Goal: Transaction & Acquisition: Purchase product/service

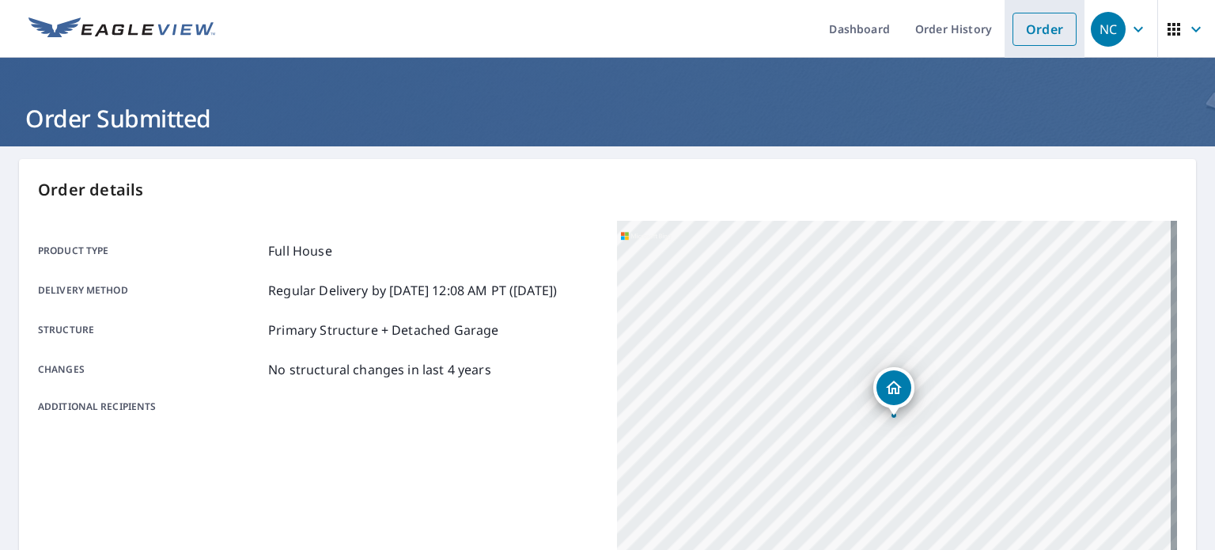
drag, startPoint x: 0, startPoint y: 0, endPoint x: 1023, endPoint y: 25, distance: 1023.1
click at [1023, 25] on link "Order" at bounding box center [1045, 29] width 64 height 33
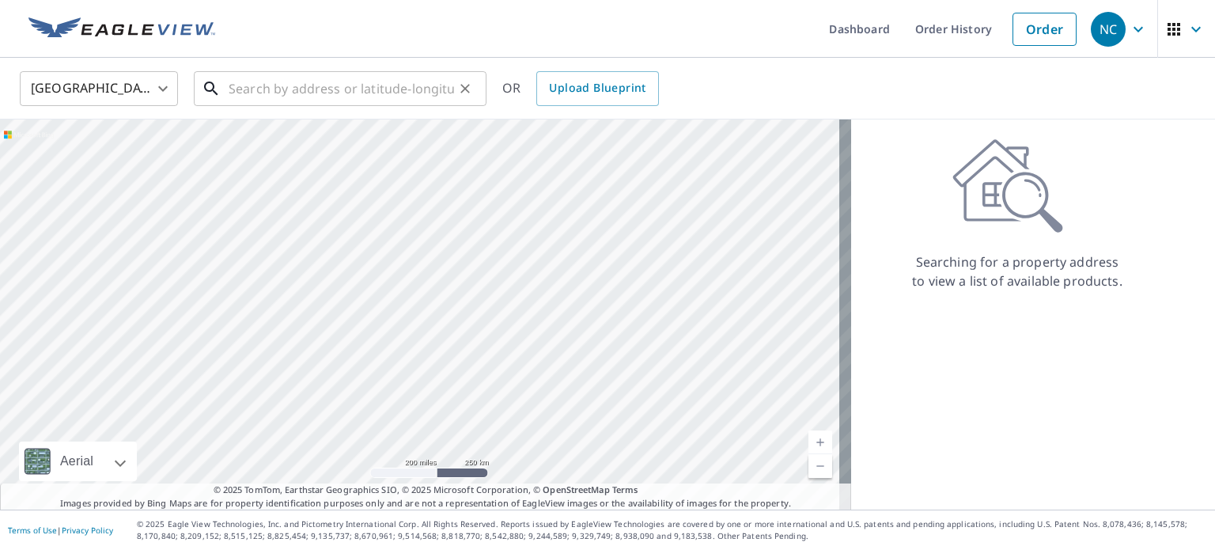
click at [234, 86] on input "text" at bounding box center [341, 88] width 225 height 44
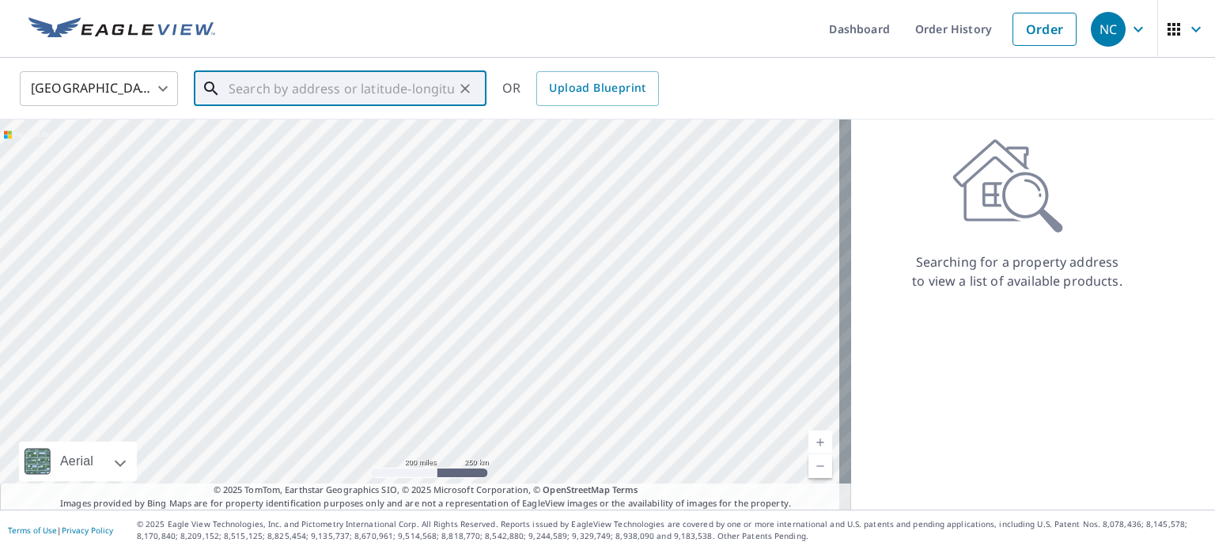
paste input "[STREET_ADDRESS]"
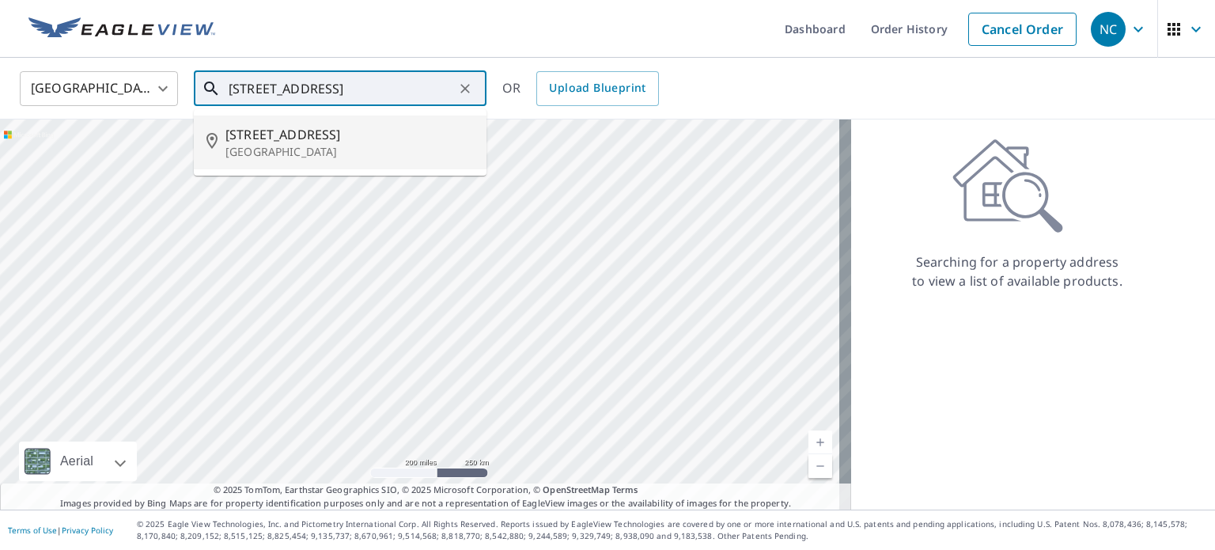
click at [268, 145] on p "[GEOGRAPHIC_DATA]" at bounding box center [349, 152] width 248 height 16
type input "[STREET_ADDRESS][PERSON_NAME]"
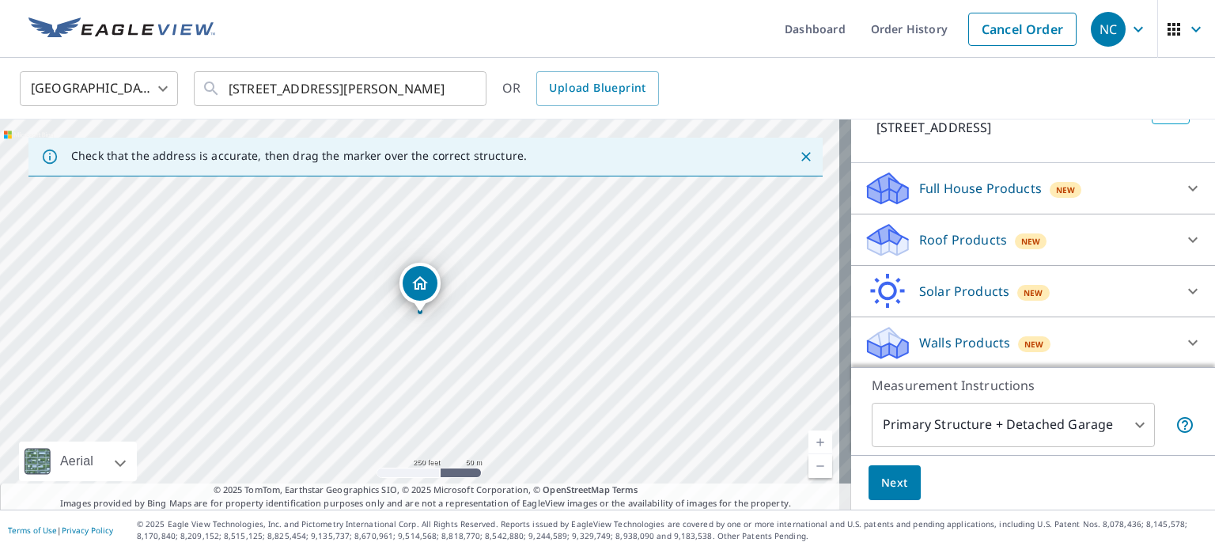
click at [928, 237] on p "Roof Products" at bounding box center [963, 239] width 88 height 19
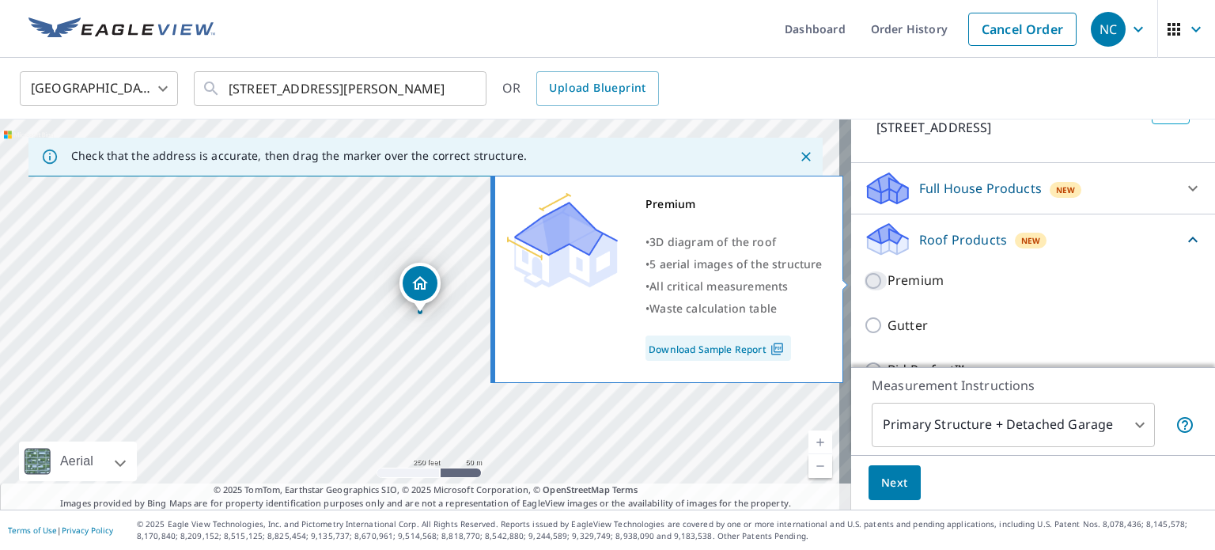
click at [864, 280] on input "Premium" at bounding box center [876, 280] width 24 height 19
checkbox input "true"
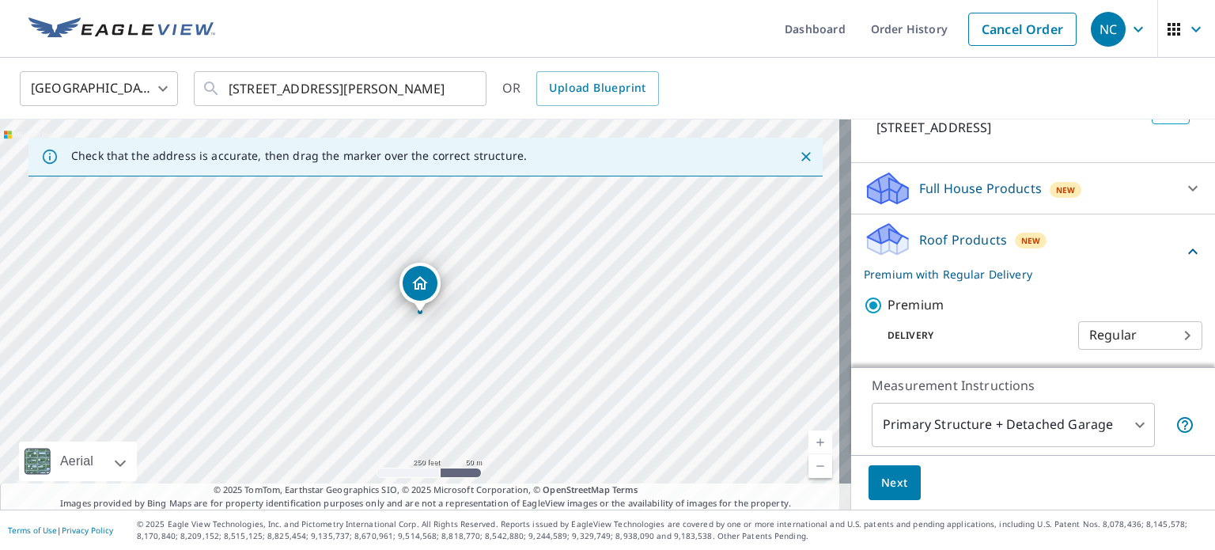
click at [881, 484] on span "Next" at bounding box center [894, 483] width 27 height 20
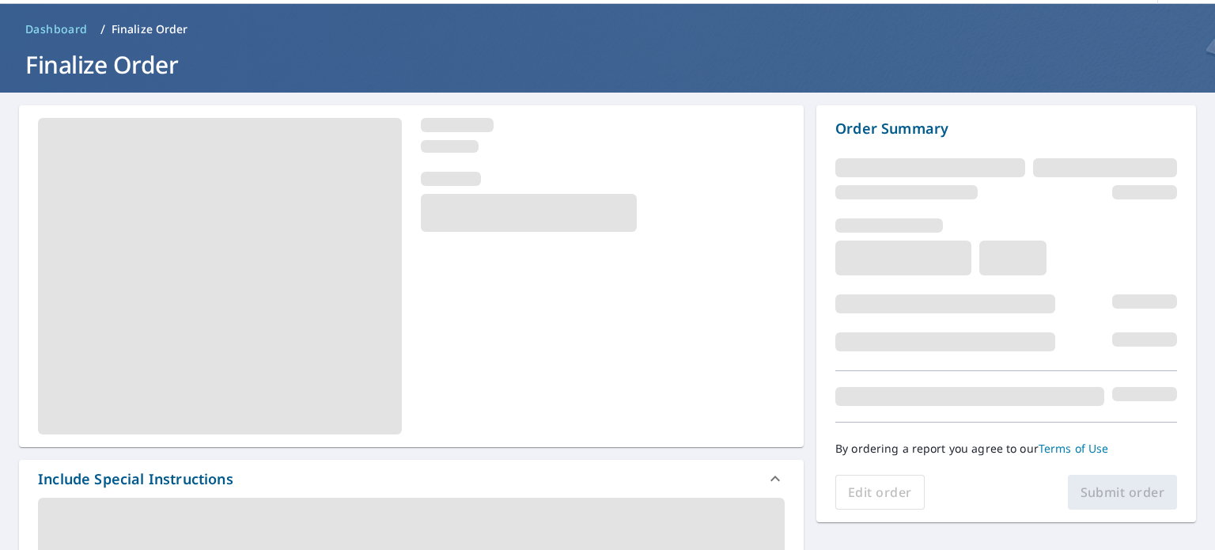
scroll to position [71, 0]
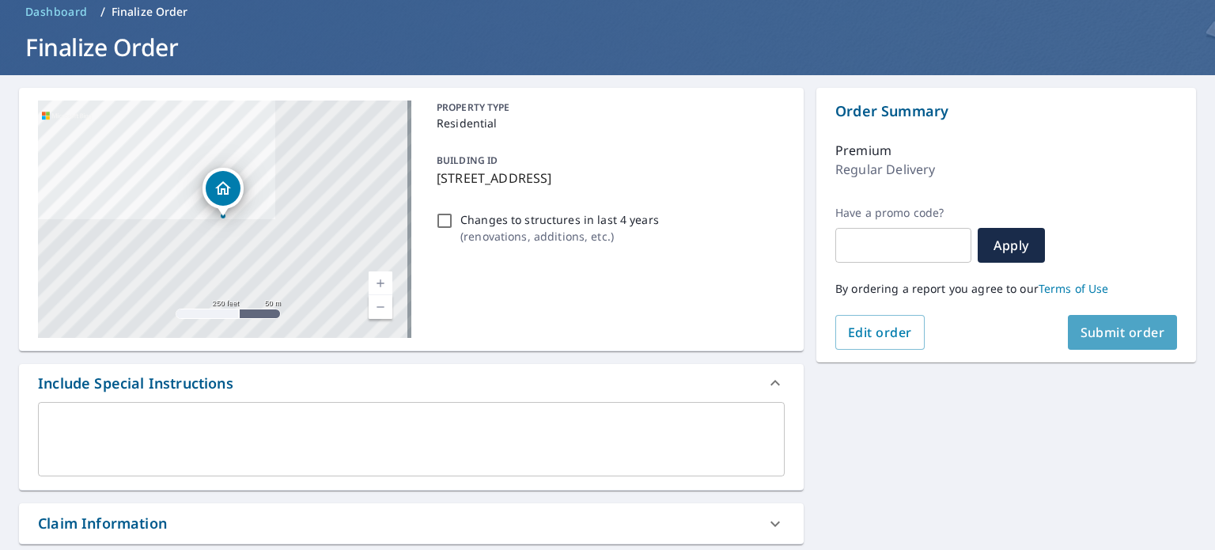
click at [1081, 331] on span "Submit order" at bounding box center [1123, 332] width 85 height 17
